Goal: Task Accomplishment & Management: Use online tool/utility

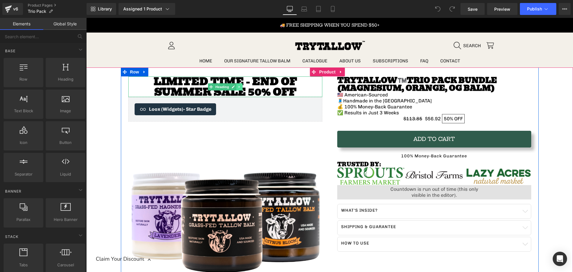
click at [236, 88] on link at bounding box center [239, 86] width 6 height 7
click at [246, 88] on link at bounding box center [249, 86] width 6 height 7
click at [239, 87] on link at bounding box center [239, 86] width 6 height 7
click at [241, 87] on icon at bounding box center [242, 86] width 3 height 3
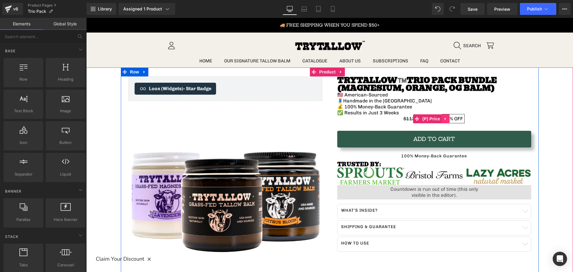
click at [444, 121] on icon at bounding box center [445, 119] width 4 height 4
click at [447, 120] on icon at bounding box center [449, 119] width 4 height 4
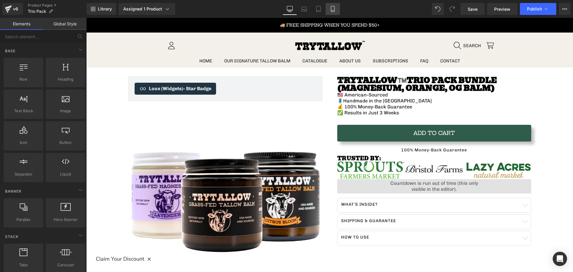
drag, startPoint x: 332, startPoint y: 7, endPoint x: 89, endPoint y: 42, distance: 244.7
click at [332, 7] on icon at bounding box center [333, 9] width 6 height 6
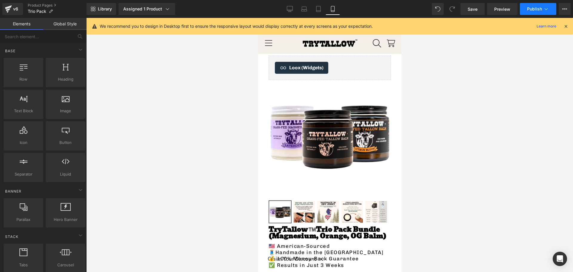
click at [532, 8] on span "Publish" at bounding box center [534, 9] width 15 height 5
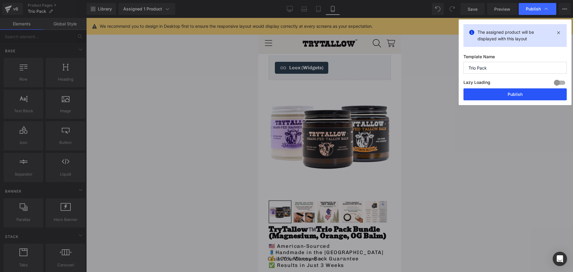
click at [511, 99] on button "Publish" at bounding box center [514, 94] width 103 height 12
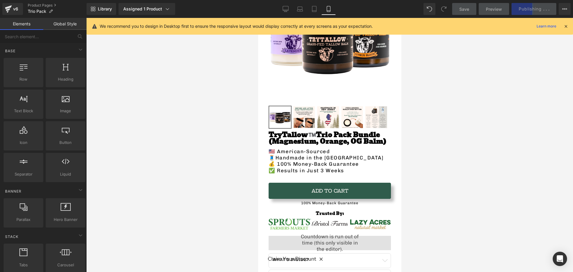
scroll to position [119, 0]
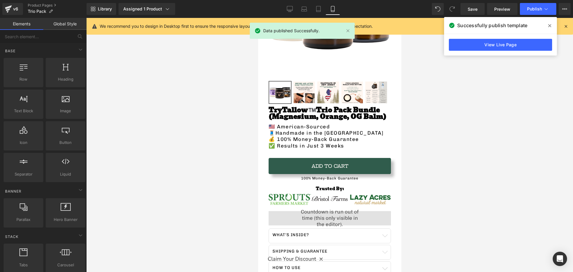
click at [553, 27] on span at bounding box center [550, 26] width 10 height 10
